Goal: Task Accomplishment & Management: Use online tool/utility

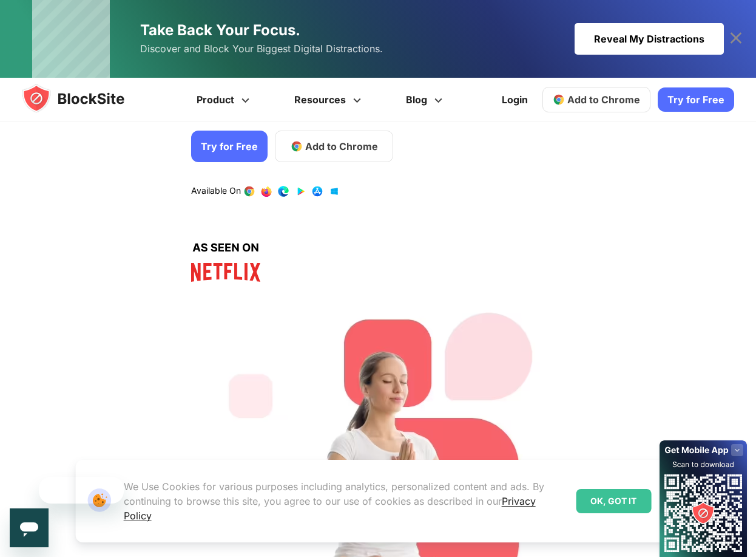
scroll to position [101, 0]
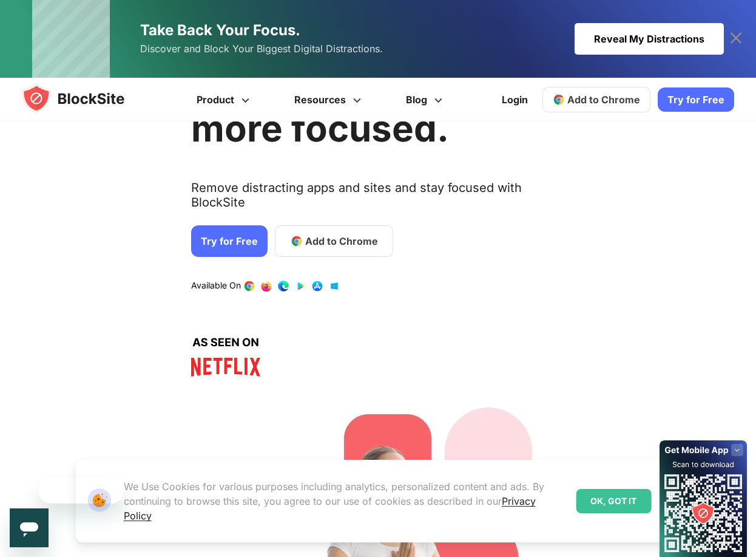
click at [306, 234] on span "Add to Chrome" at bounding box center [341, 241] width 73 height 15
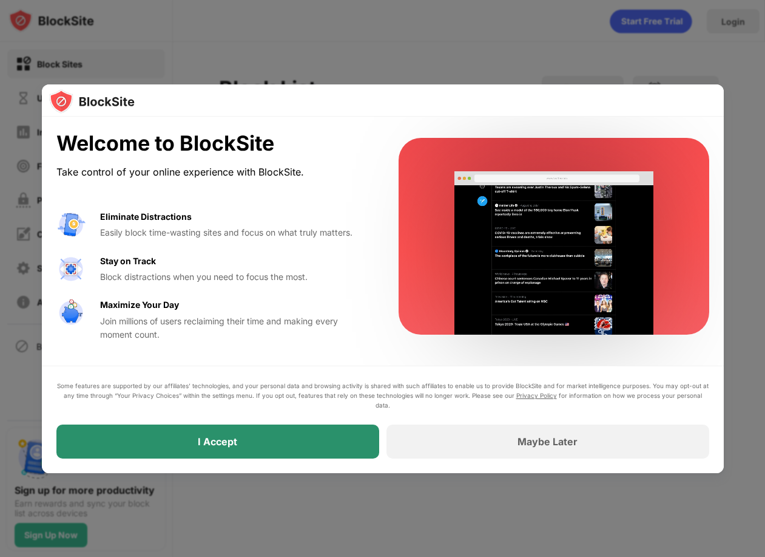
click at [305, 449] on div "I Accept" at bounding box center [217, 441] width 323 height 34
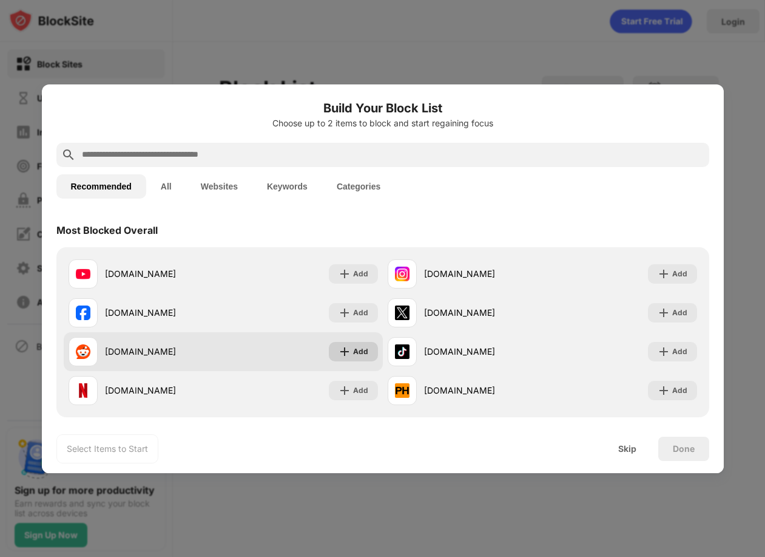
click at [341, 354] on img at bounding box center [345, 351] width 12 height 12
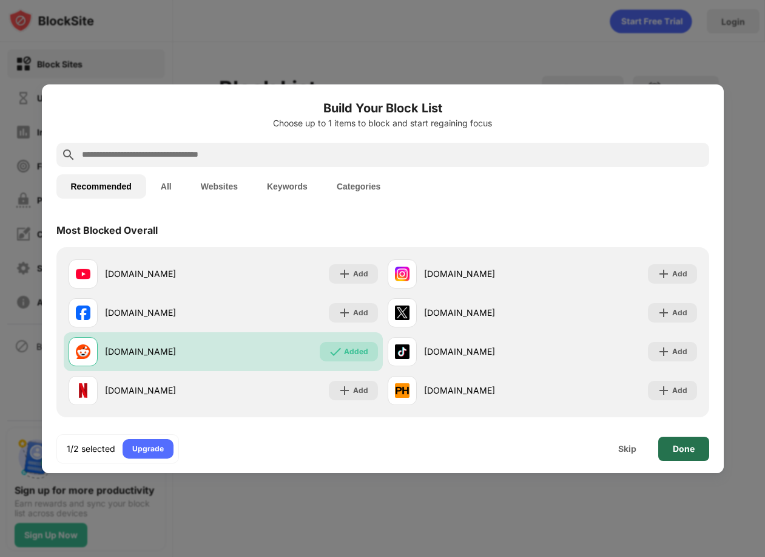
click at [666, 450] on div "Done" at bounding box center [684, 448] width 51 height 24
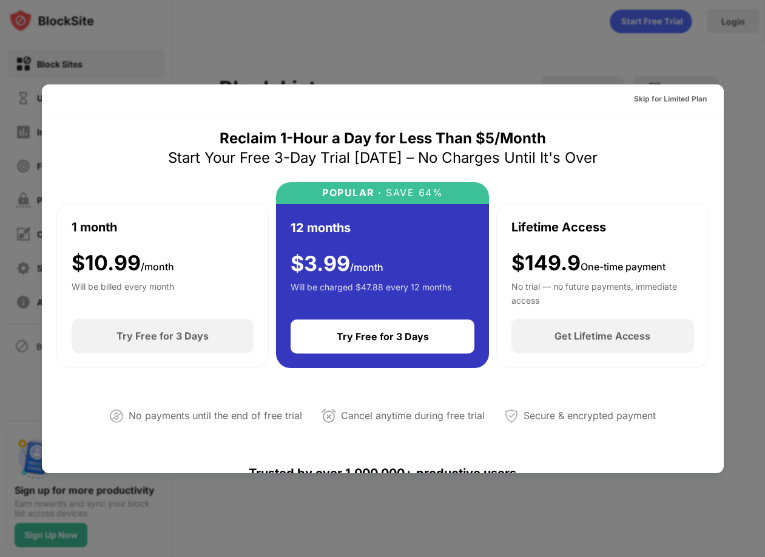
click at [665, 74] on div at bounding box center [382, 278] width 765 height 557
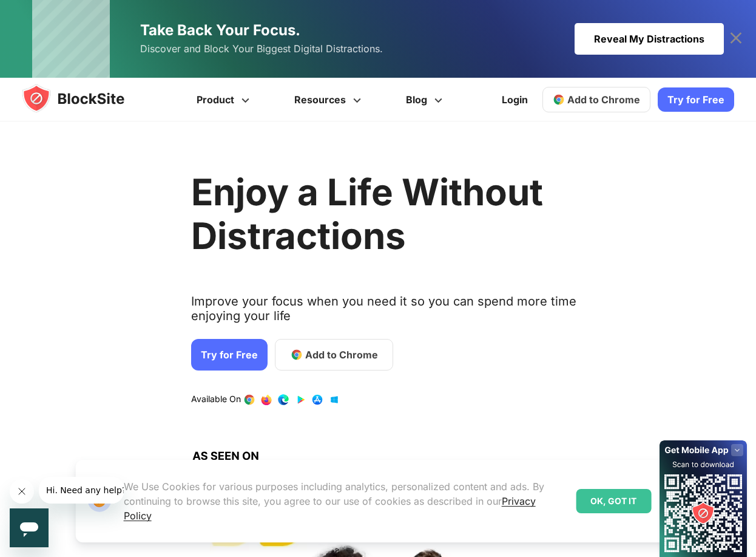
click at [331, 360] on span "Add to Chrome" at bounding box center [341, 354] width 73 height 15
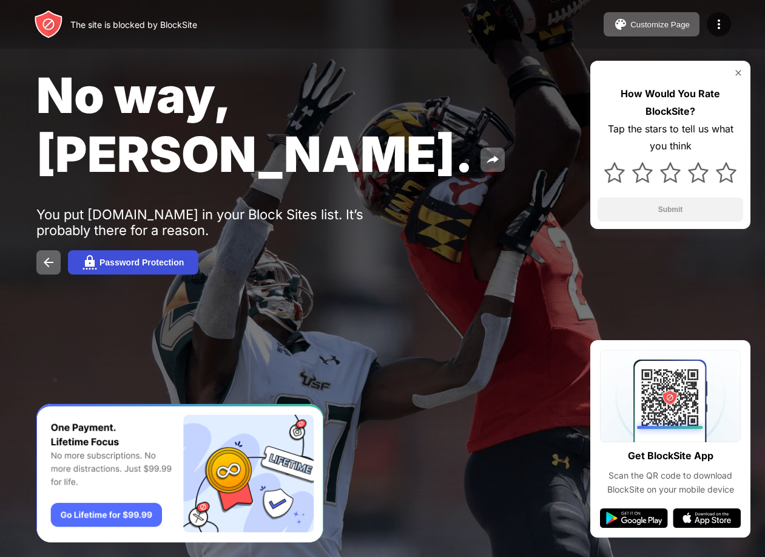
click at [140, 257] on div "Password Protection" at bounding box center [142, 262] width 84 height 10
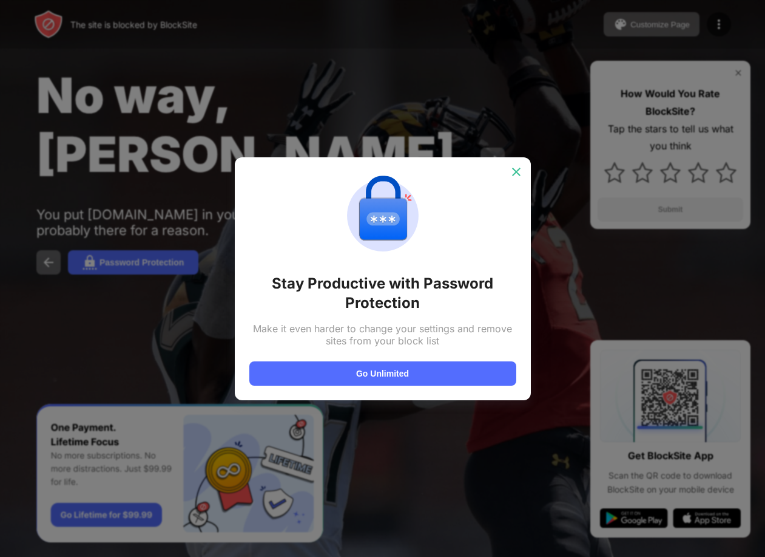
click at [513, 173] on img at bounding box center [516, 172] width 12 height 12
